Goal: Task Accomplishment & Management: Manage account settings

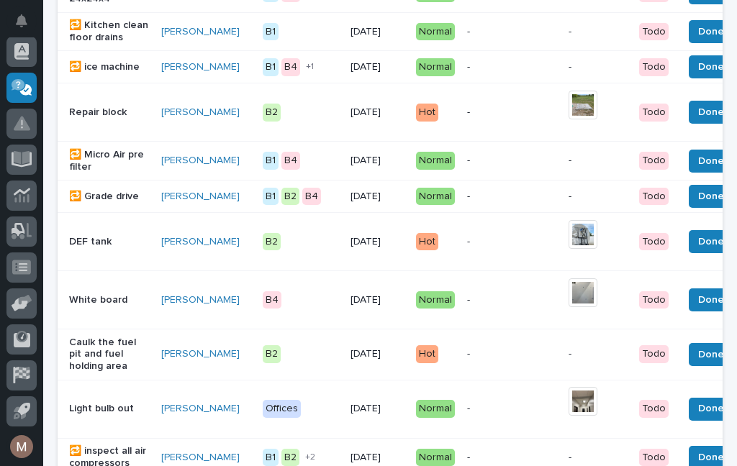
scroll to position [1109, 0]
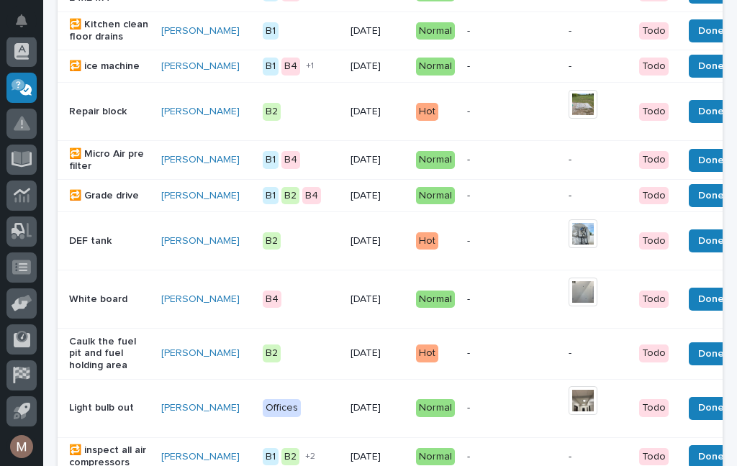
click at [698, 291] on span "Done" at bounding box center [711, 299] width 26 height 17
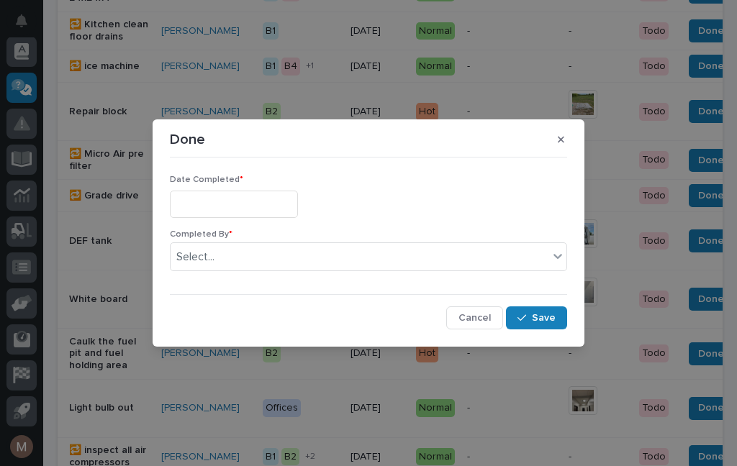
click at [232, 206] on input "text" at bounding box center [234, 204] width 128 height 27
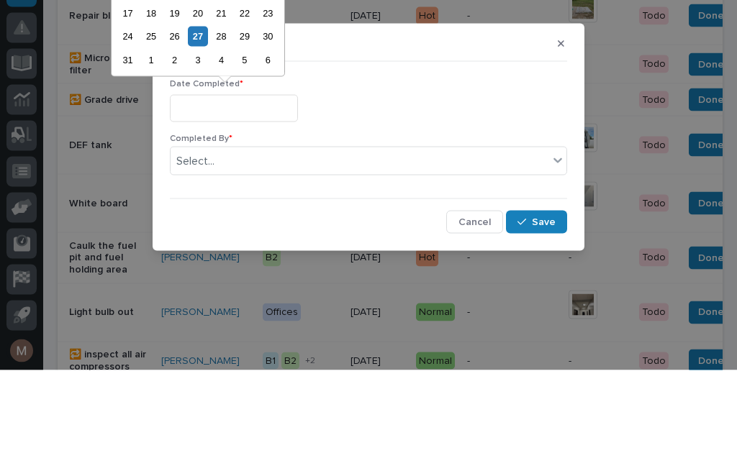
click at [204, 122] on div "27" at bounding box center [197, 131] width 19 height 19
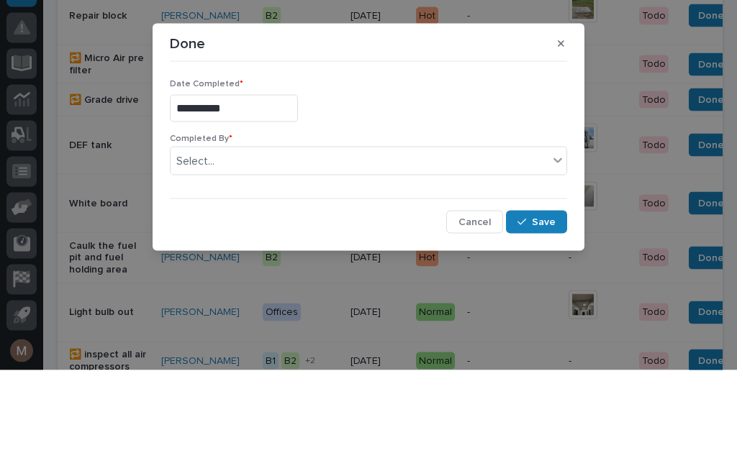
type input "**********"
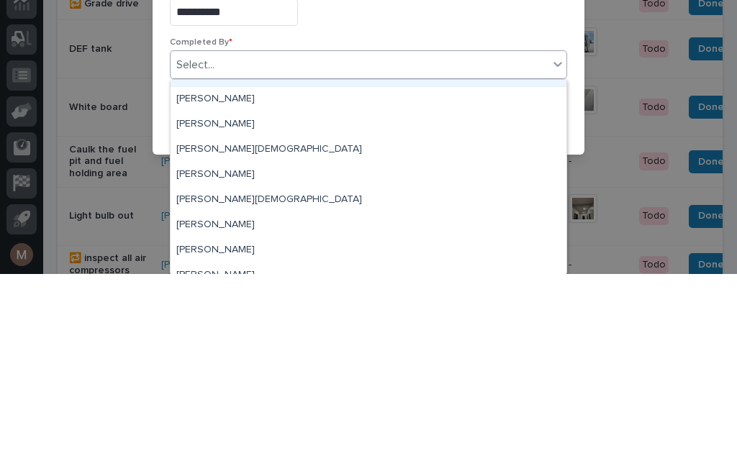
scroll to position [19, 0]
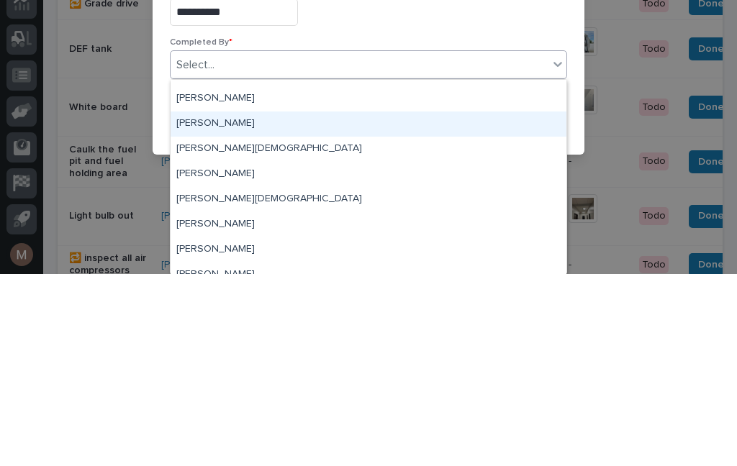
click at [211, 304] on div "[PERSON_NAME]" at bounding box center [368, 316] width 396 height 25
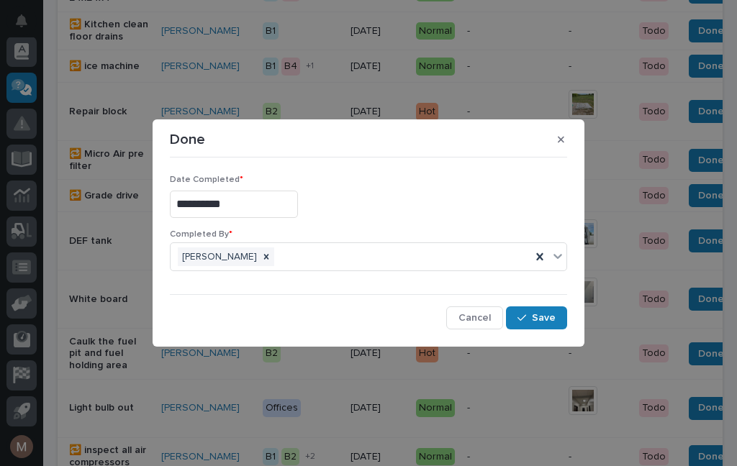
click at [538, 322] on span "Save" at bounding box center [544, 317] width 24 height 13
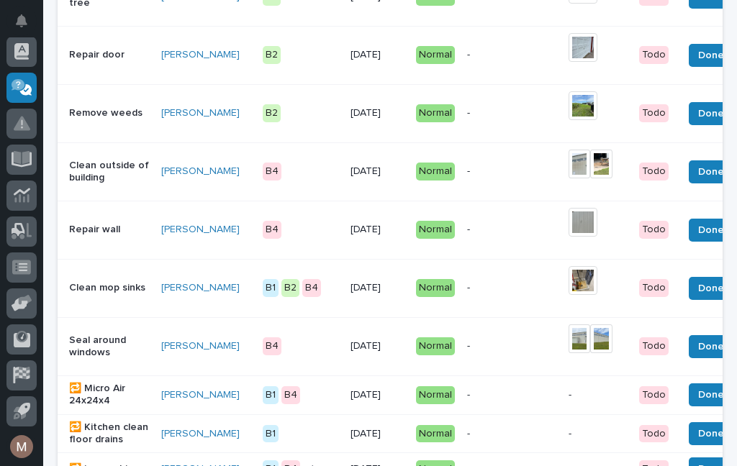
scroll to position [706, 0]
click at [102, 282] on p "Clean mop sinks" at bounding box center [109, 288] width 81 height 12
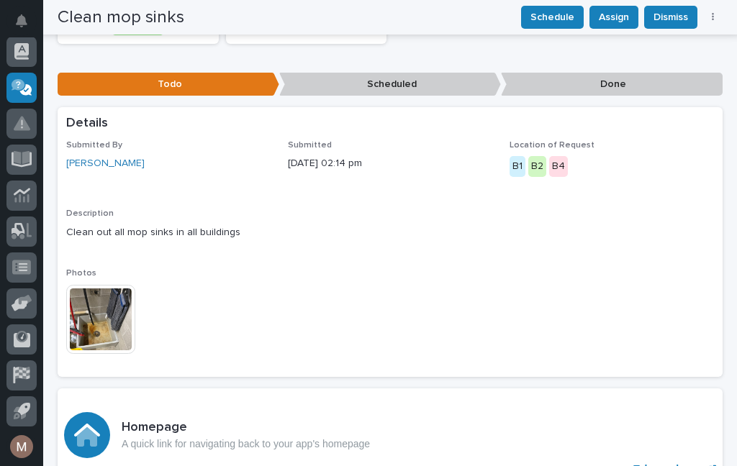
scroll to position [215, 0]
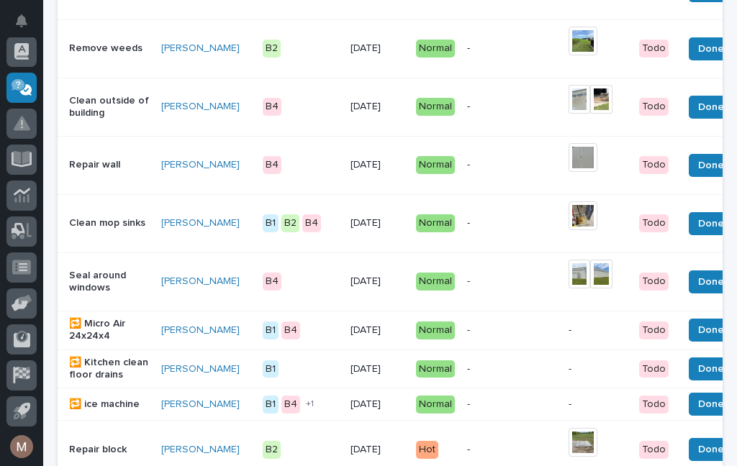
scroll to position [771, 0]
click at [96, 159] on p "Repair wall" at bounding box center [109, 165] width 81 height 12
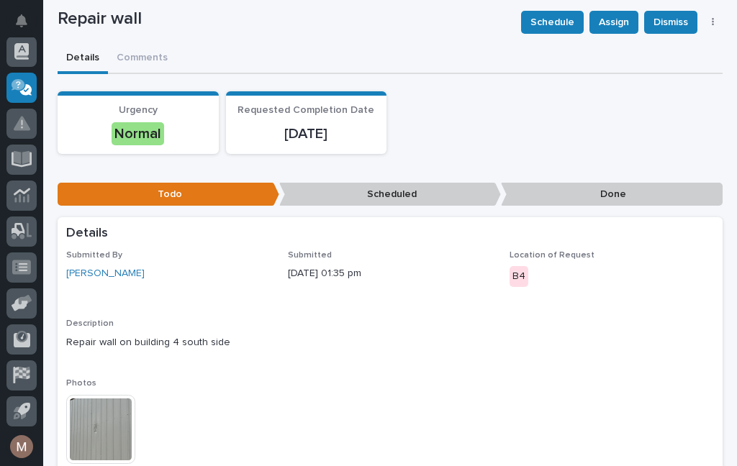
scroll to position [114, 0]
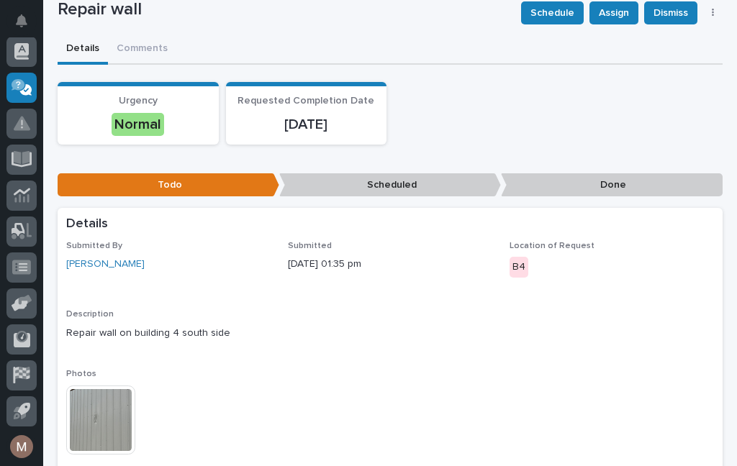
click at [100, 410] on img at bounding box center [100, 420] width 69 height 69
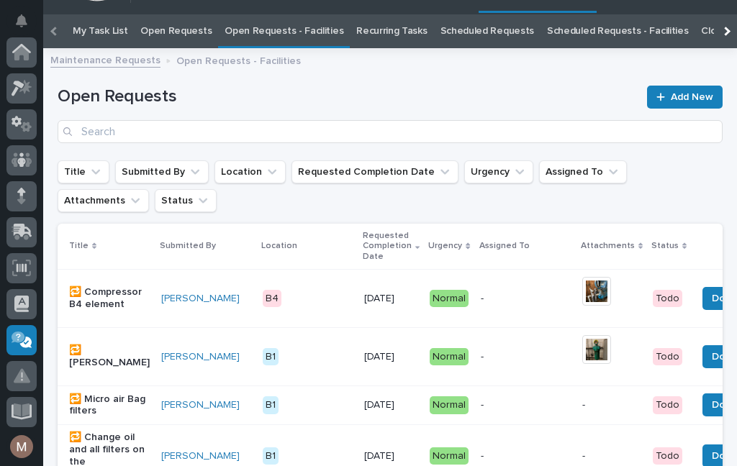
scroll to position [46, 0]
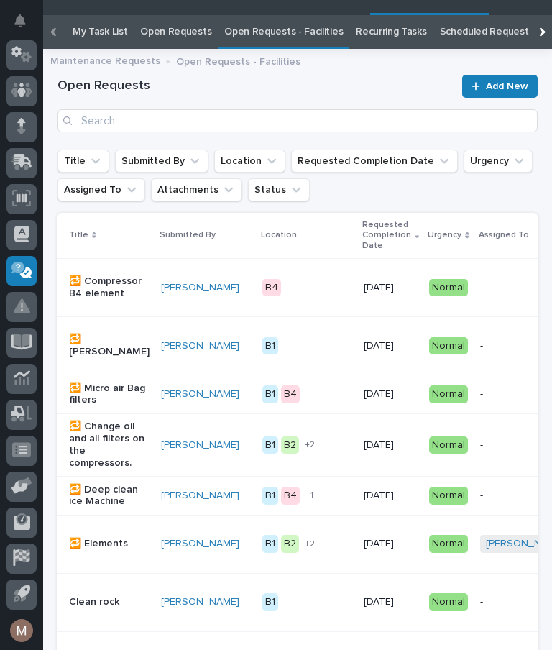
scroll to position [73, 0]
